Goal: Task Accomplishment & Management: Manage account settings

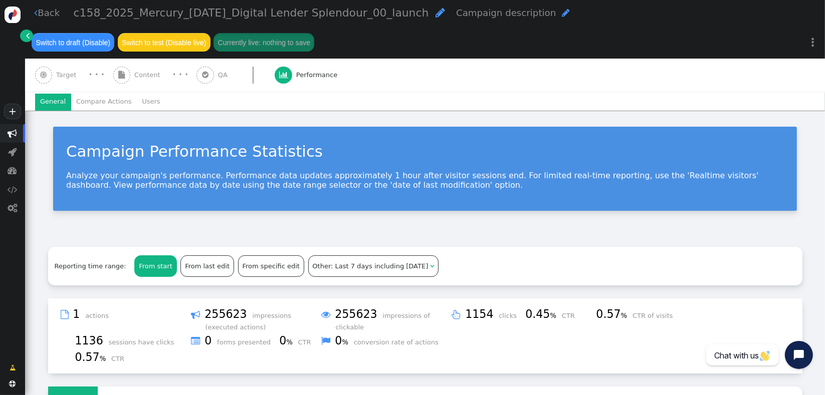
scroll to position [514, 0]
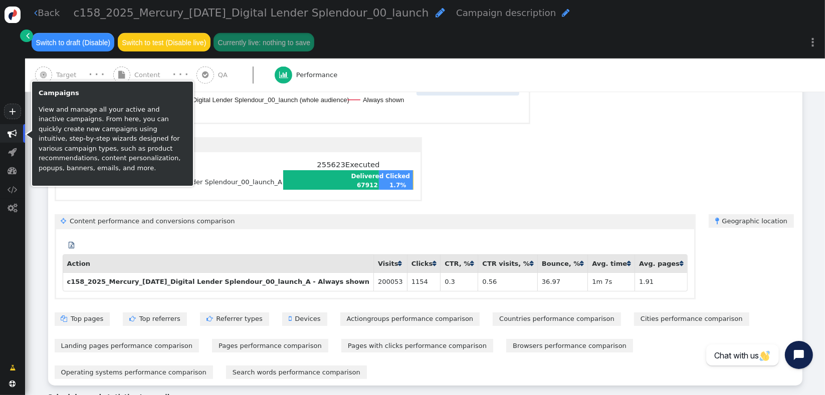
click at [20, 133] on span "" at bounding box center [12, 133] width 25 height 19
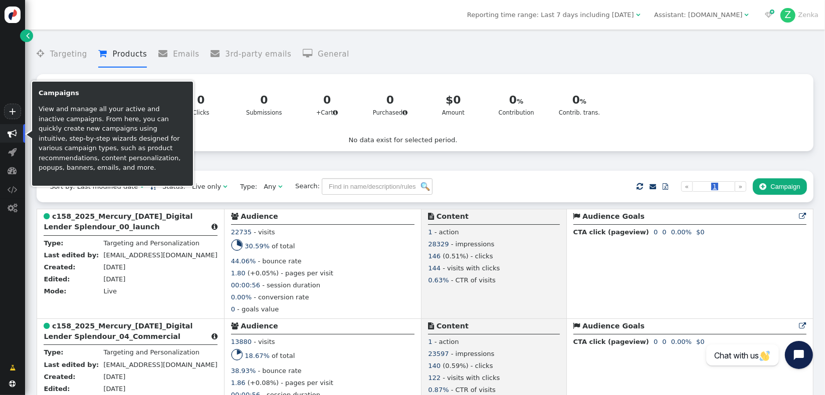
click at [14, 138] on span "" at bounding box center [13, 134] width 10 height 10
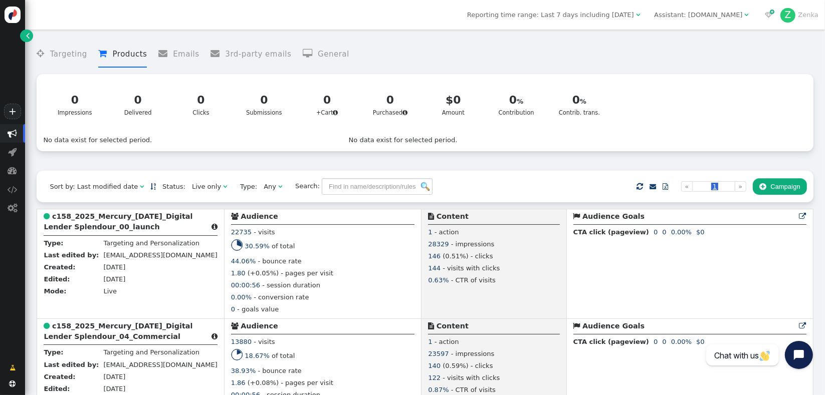
click at [7, 11] on img at bounding box center [13, 15] width 17 height 17
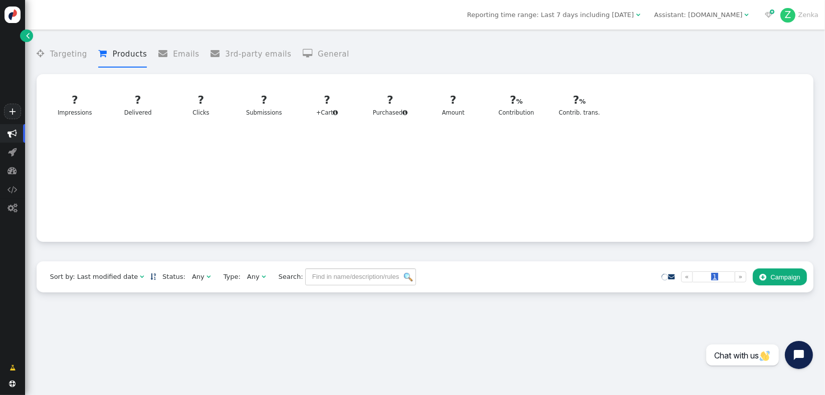
click at [813, 20] on span "Z Zenka" at bounding box center [799, 15] width 38 height 15
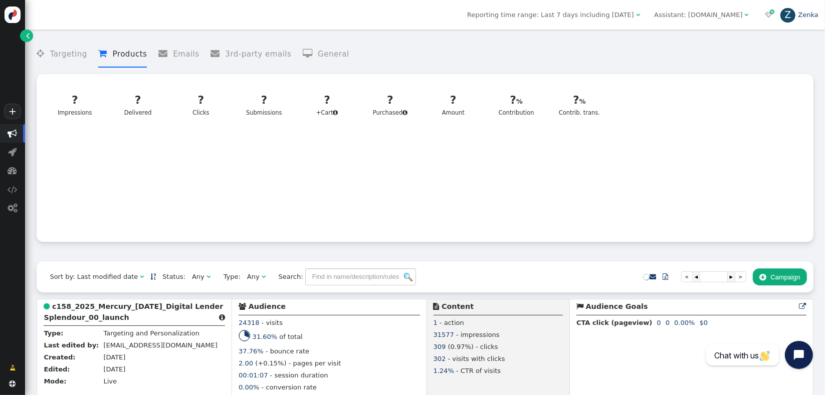
click at [813, 14] on link "Z Zenka" at bounding box center [799, 15] width 38 height 8
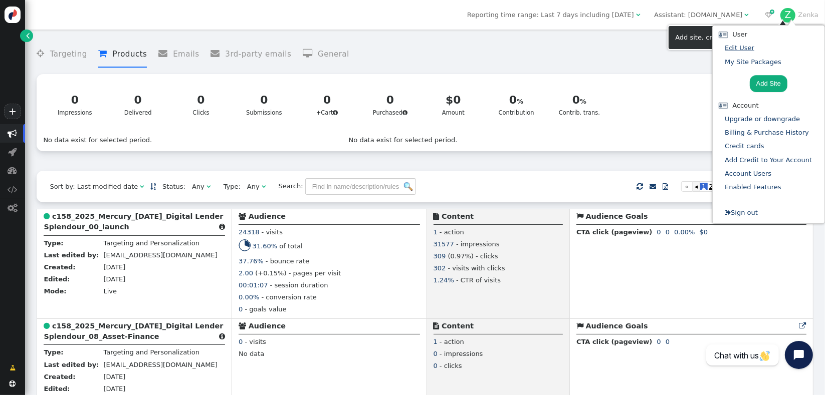
click at [746, 44] on link "Edit User" at bounding box center [740, 48] width 30 height 8
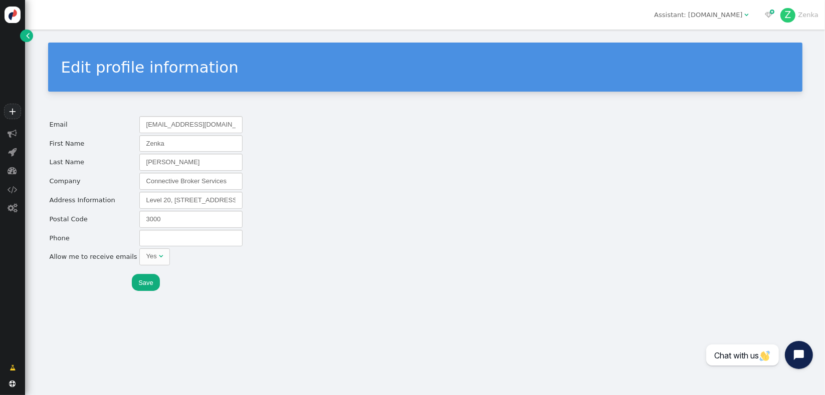
click at [822, 16] on div "  Z Zenka" at bounding box center [792, 15] width 66 height 30
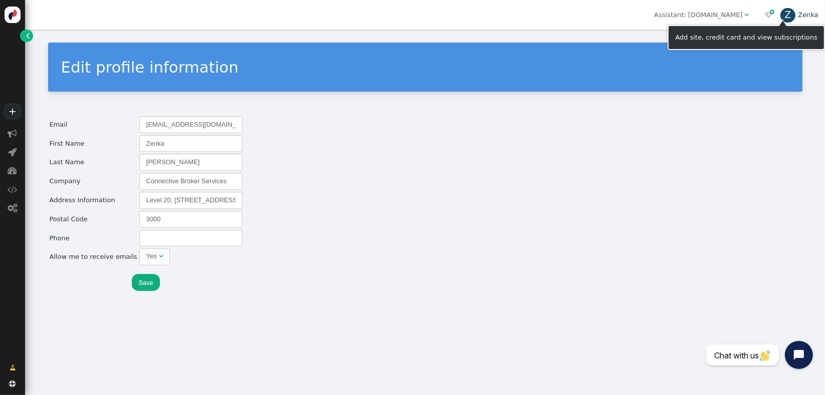
click at [817, 16] on link "Z Zenka" at bounding box center [799, 15] width 38 height 8
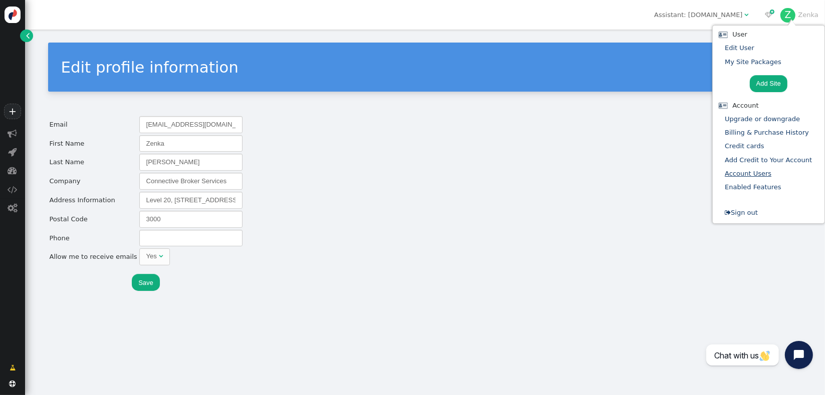
click at [740, 172] on link "Account Users" at bounding box center [748, 174] width 47 height 8
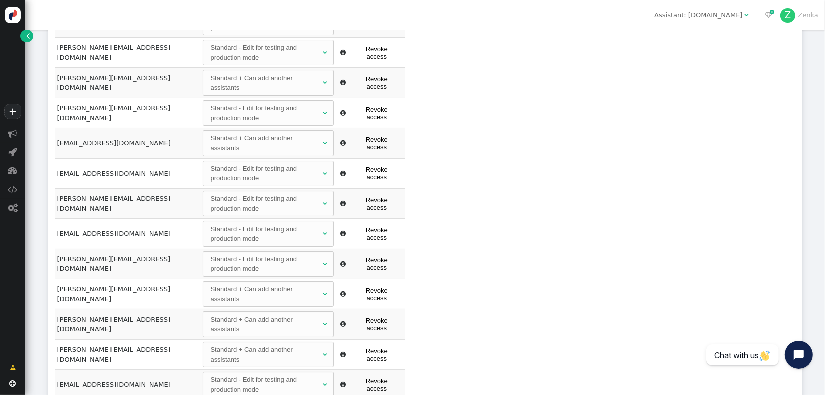
scroll to position [152, 0]
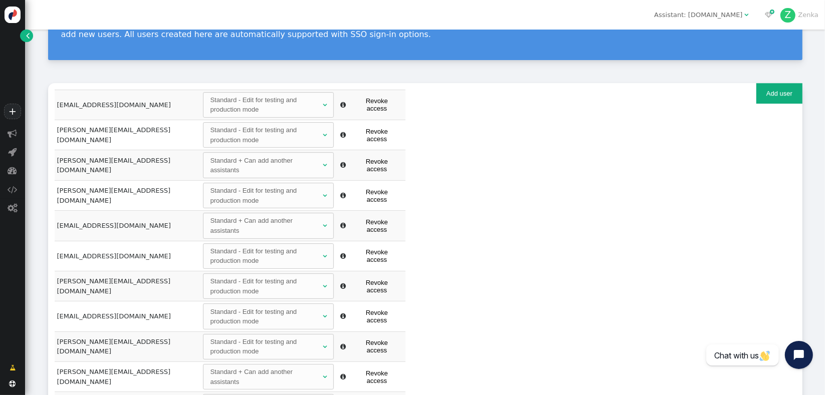
scroll to position [58, 0]
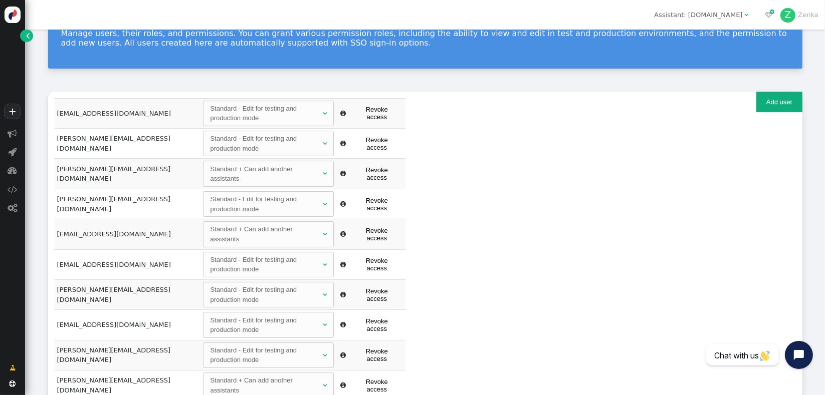
click at [772, 99] on button "Add user" at bounding box center [779, 102] width 46 height 21
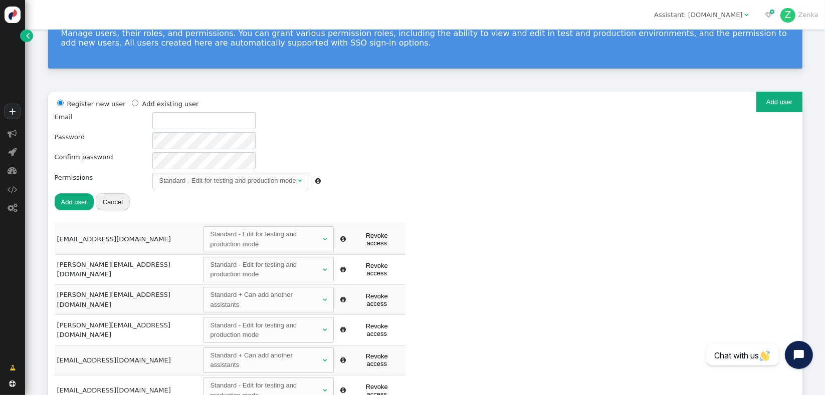
click at [545, 206] on div "Register new user Add existing user Email Password Confirm password Permissions…" at bounding box center [425, 161] width 741 height 126
click at [169, 122] on input "text" at bounding box center [203, 120] width 103 height 17
paste input "[EMAIL_ADDRESS][DOMAIN_NAME]"
type input "[EMAIL_ADDRESS][DOMAIN_NAME]"
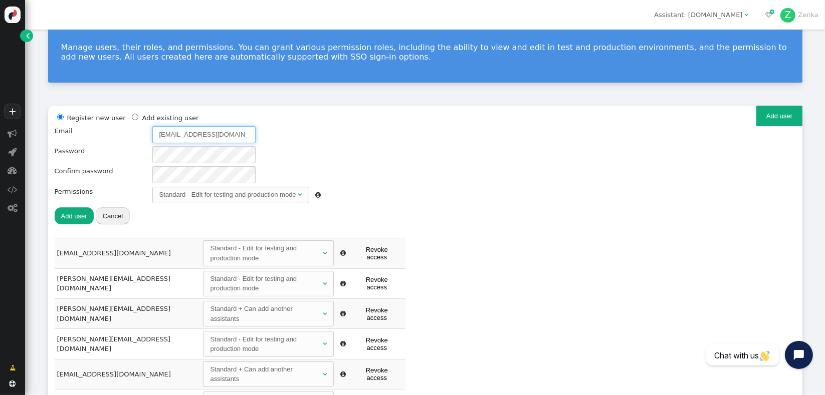
scroll to position [41, 0]
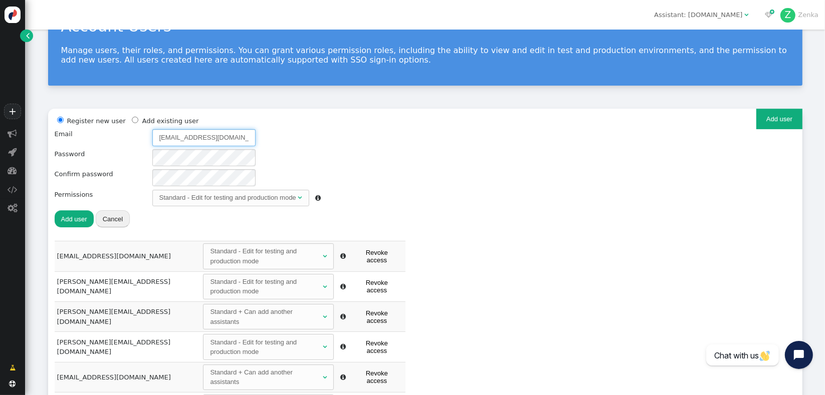
click at [225, 193] on div "Standard - Edit for testing and production mode" at bounding box center [227, 198] width 137 height 10
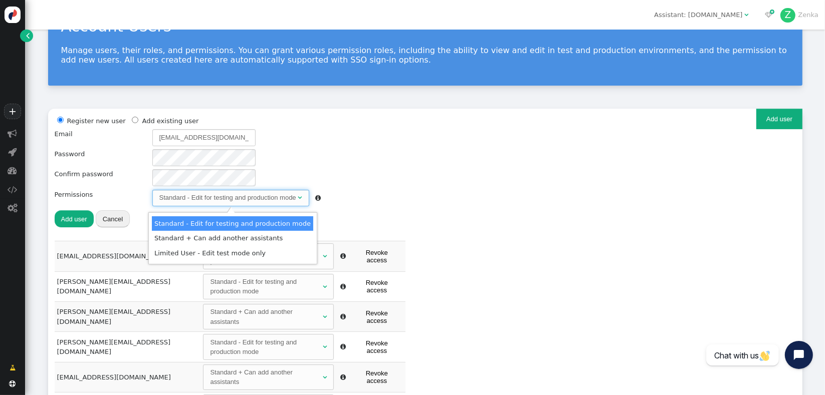
click at [375, 159] on div "Register new user Add existing user Email [EMAIL_ADDRESS][DOMAIN_NAME] Password…" at bounding box center [425, 178] width 741 height 126
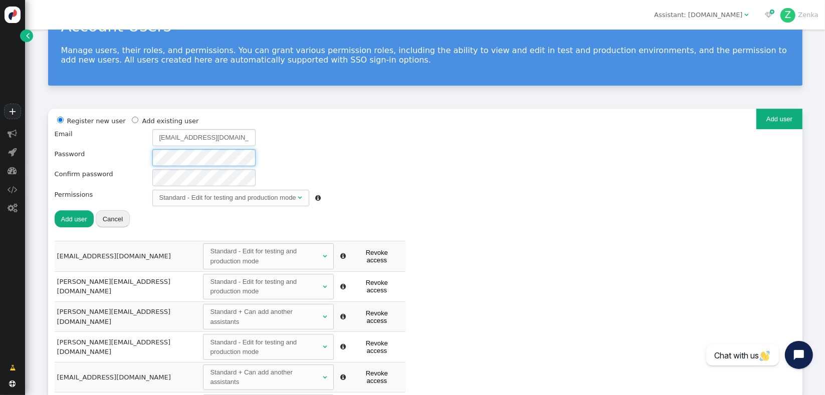
click at [123, 156] on div "Register new user Add existing user Email [EMAIL_ADDRESS][DOMAIN_NAME] Password…" at bounding box center [188, 171] width 267 height 113
click at [305, 163] on div at bounding box center [236, 157] width 169 height 17
click at [83, 222] on button "Add user" at bounding box center [74, 218] width 39 height 17
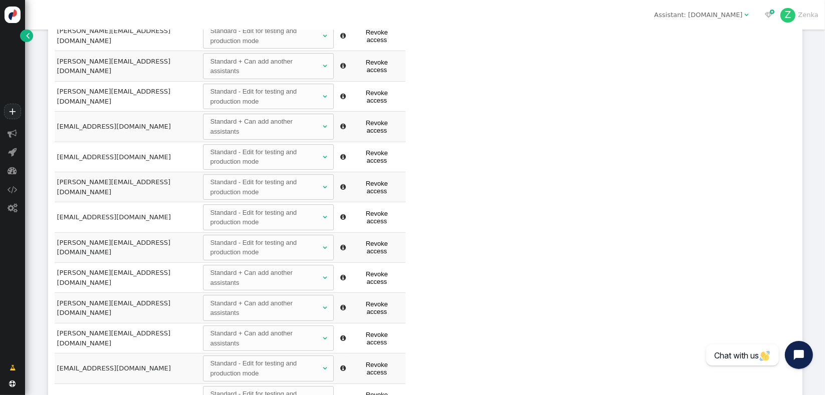
scroll to position [174, 0]
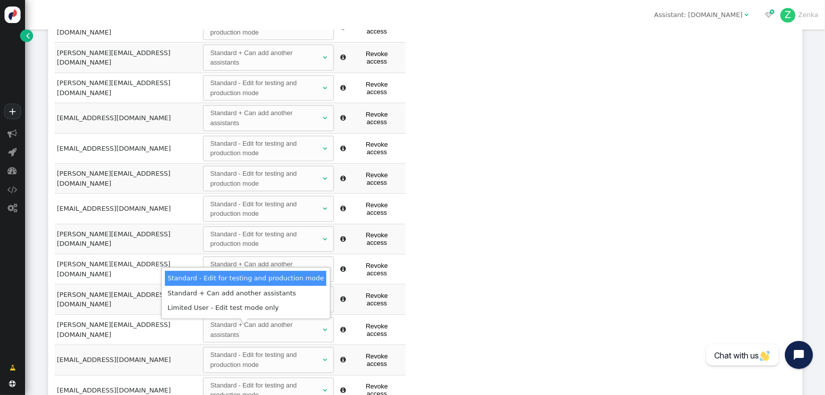
click at [517, 323] on div "Register new user Add existing user Email [EMAIL_ADDRESS][DOMAIN_NAME] Password…" at bounding box center [425, 239] width 754 height 528
